Goal: Navigation & Orientation: Understand site structure

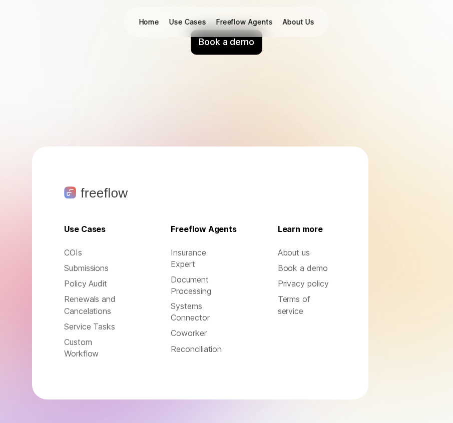
scroll to position [4382, 0]
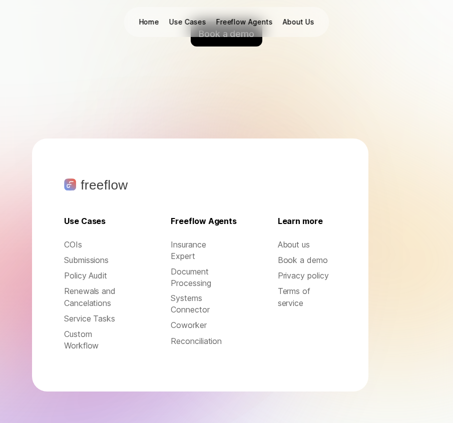
click at [295, 291] on p "Terms of service" at bounding box center [307, 297] width 59 height 23
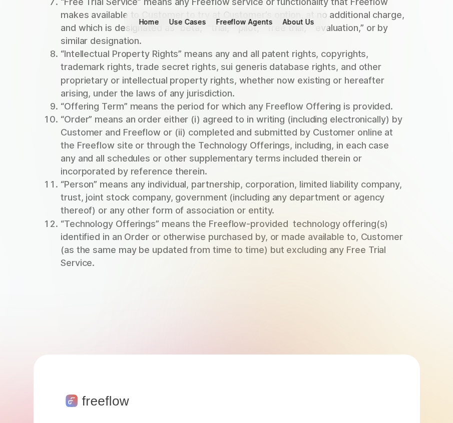
scroll to position [8674, 0]
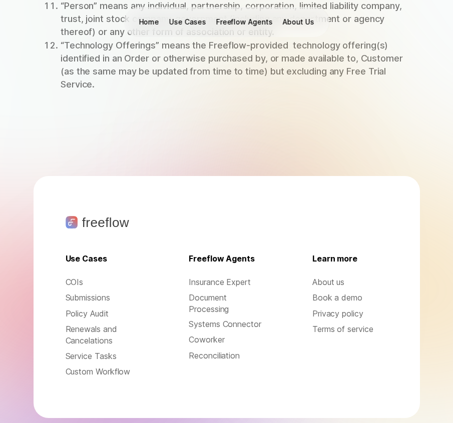
click at [329, 324] on p "Terms of service" at bounding box center [350, 330] width 76 height 12
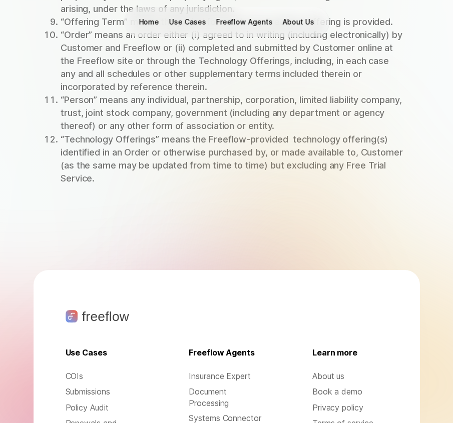
scroll to position [8674, 0]
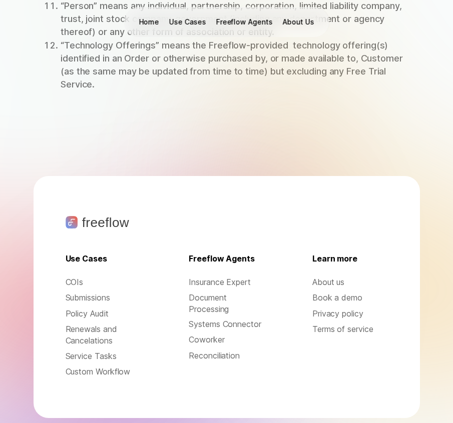
click at [347, 308] on p "Privacy policy" at bounding box center [350, 314] width 76 height 12
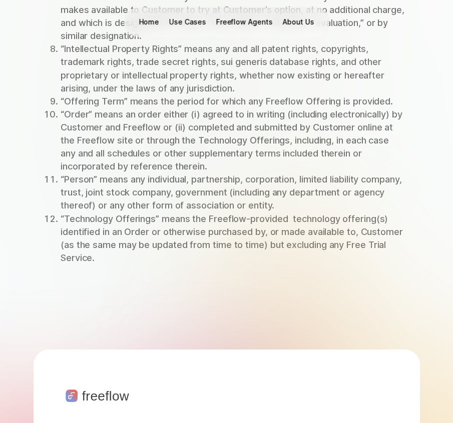
scroll to position [8298, 0]
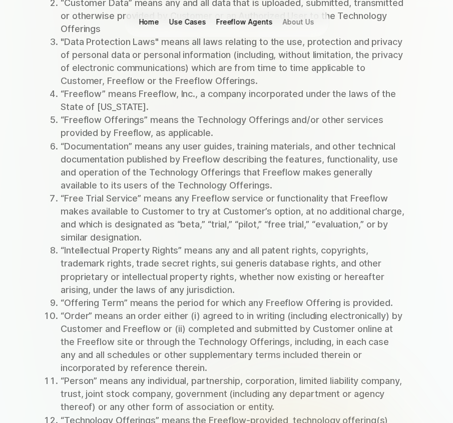
click at [290, 25] on p "About Us" at bounding box center [298, 22] width 32 height 10
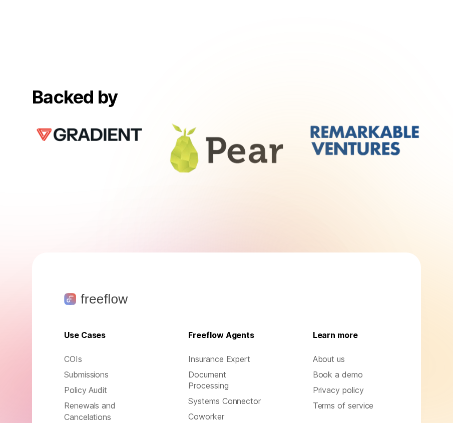
scroll to position [1052, 0]
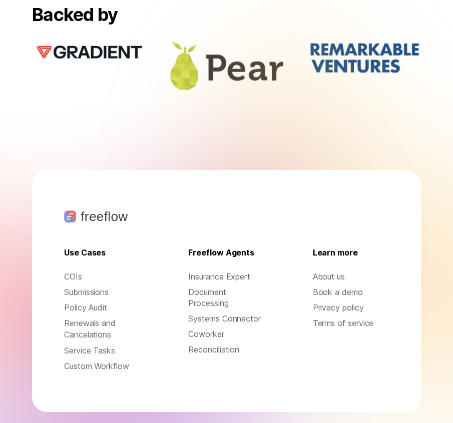
click at [363, 302] on p "Privacy policy" at bounding box center [351, 308] width 76 height 12
click at [356, 318] on p "Terms of service" at bounding box center [351, 324] width 76 height 12
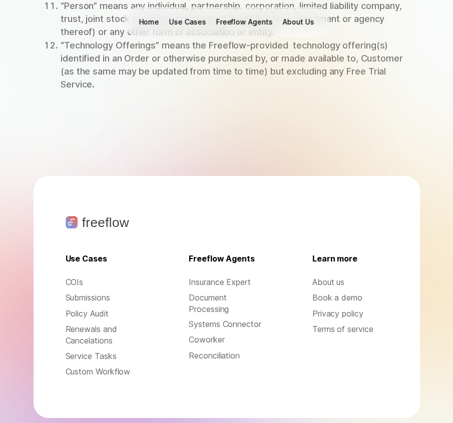
scroll to position [8611, 0]
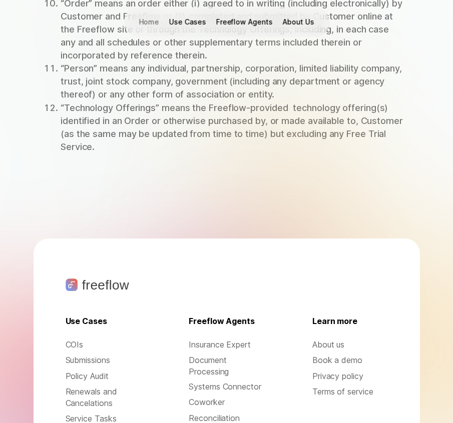
click at [158, 21] on p "Home" at bounding box center [149, 22] width 21 height 10
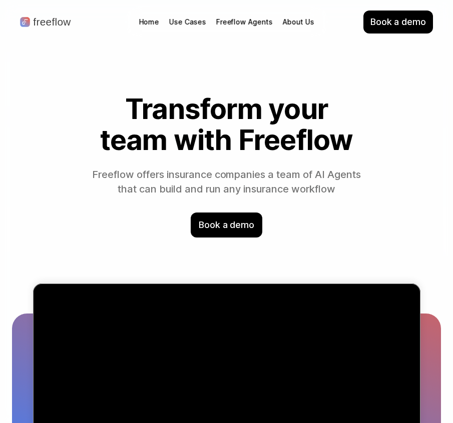
click at [292, 23] on p "About Us" at bounding box center [298, 22] width 32 height 10
click at [178, 19] on p "Use Cases" at bounding box center [187, 22] width 37 height 10
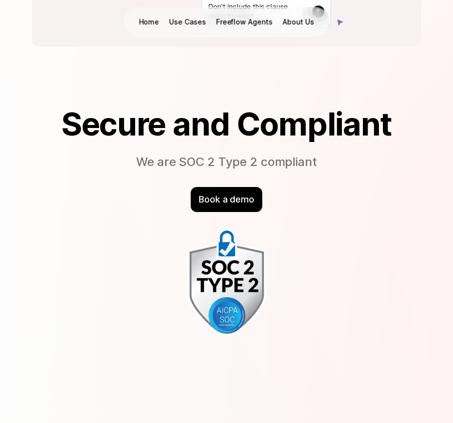
scroll to position [3139, 0]
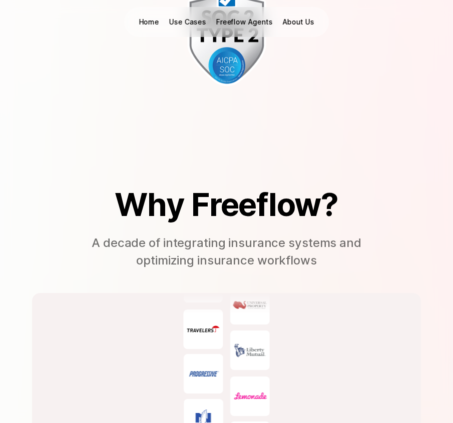
click at [256, 22] on p "Freeflow Agents" at bounding box center [244, 22] width 57 height 10
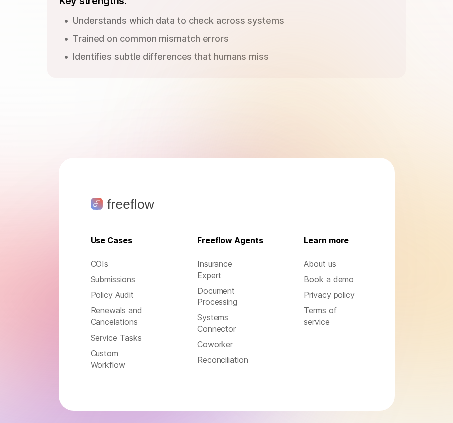
scroll to position [1626, 0]
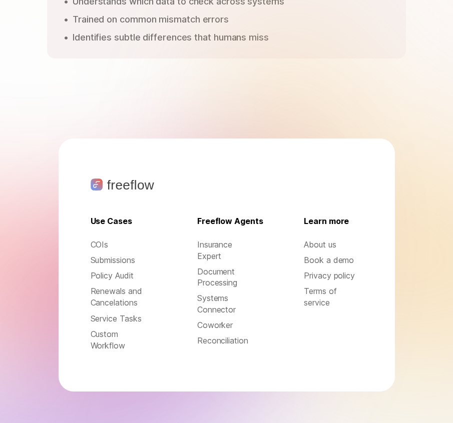
click at [317, 301] on p "Terms of service" at bounding box center [333, 297] width 59 height 23
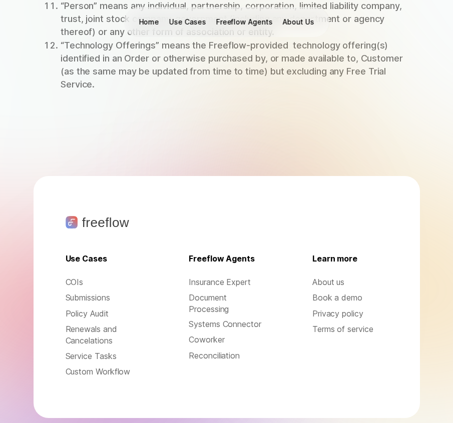
scroll to position [8611, 0]
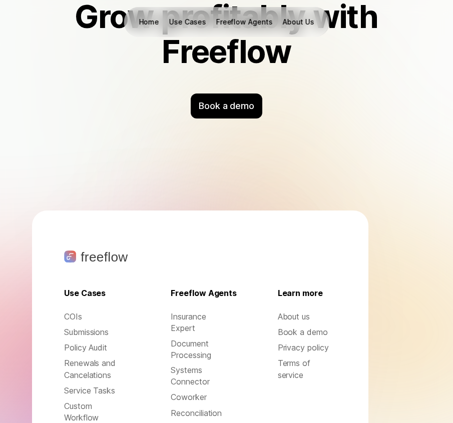
scroll to position [4382, 0]
